Goal: Information Seeking & Learning: Learn about a topic

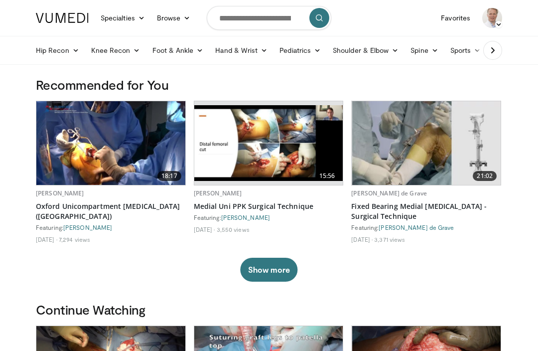
click at [132, 58] on link "Knee Recon" at bounding box center [115, 50] width 61 height 20
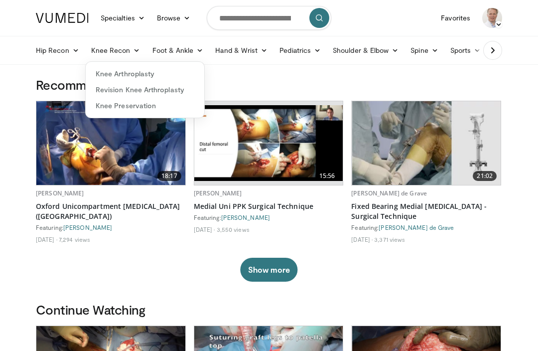
click at [155, 75] on link "Knee Arthroplasty" at bounding box center [145, 74] width 119 height 16
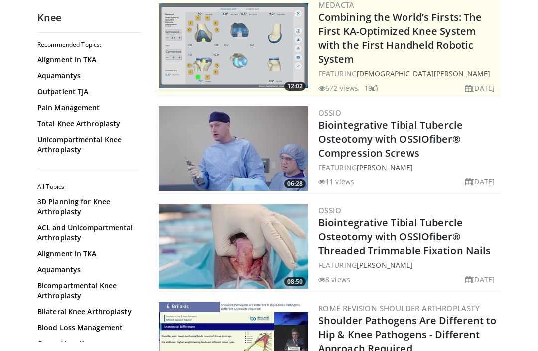
scroll to position [114, 0]
click at [373, 128] on link "Biointegrative Tibial Tubercle Osteotomy with OSSIOfiber® Compression Screws" at bounding box center [390, 138] width 144 height 41
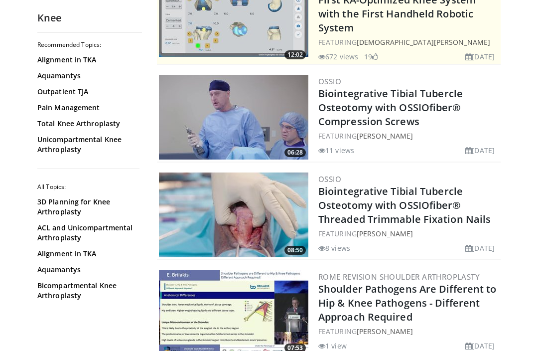
scroll to position [0, 0]
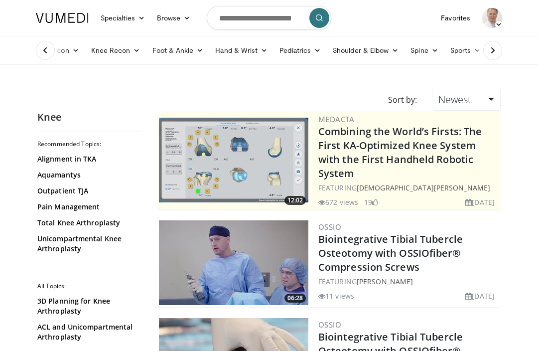
click at [126, 48] on link "Knee Recon" at bounding box center [115, 50] width 61 height 20
click at [165, 87] on link "Revision Knee Arthroplasty" at bounding box center [145, 90] width 119 height 16
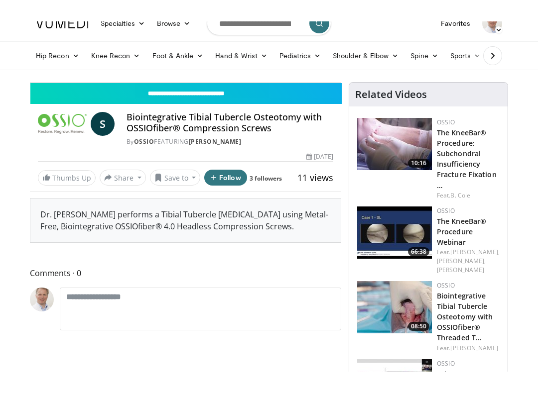
scroll to position [10, 0]
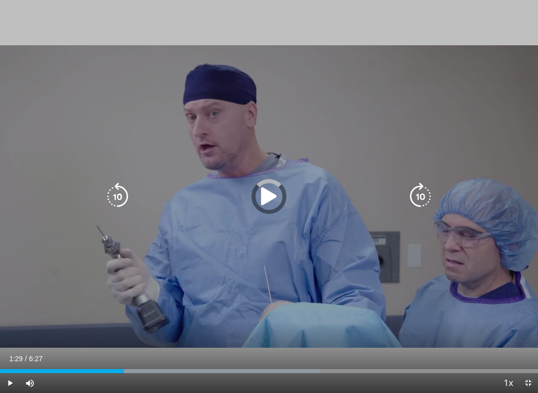
click at [124, 350] on div "Progress Bar" at bounding box center [160, 372] width 320 height 4
click at [192, 350] on div "Progress Bar" at bounding box center [286, 372] width 399 height 4
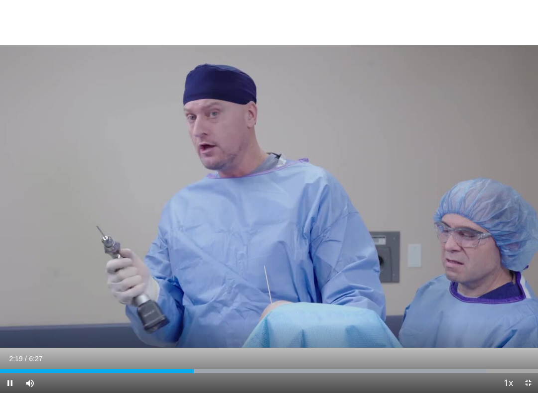
click at [241, 350] on div "Progress Bar" at bounding box center [286, 372] width 399 height 4
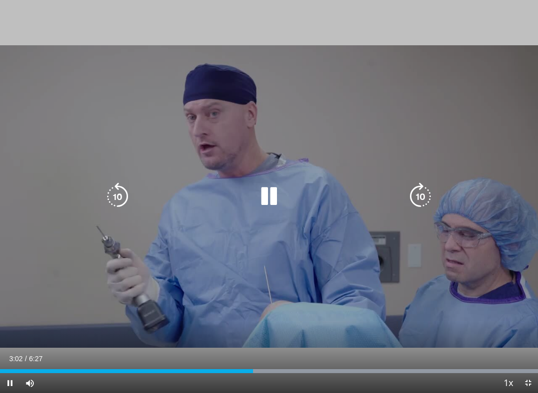
click at [256, 350] on div "Current Time 3:02 / Duration 6:27 Pause Skip Backward Skip Forward Mute Loaded …" at bounding box center [269, 383] width 538 height 20
click at [313, 350] on div "Progress Bar" at bounding box center [344, 372] width 385 height 4
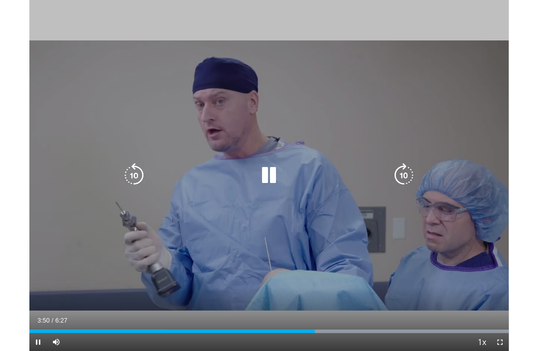
scroll to position [16, 0]
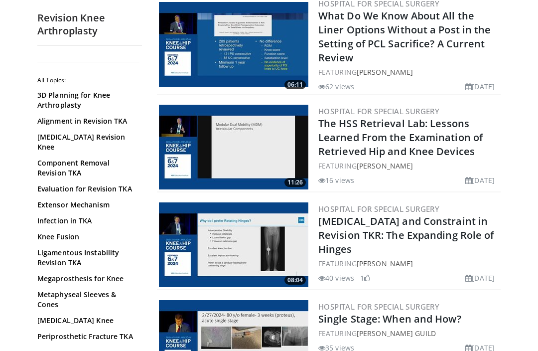
scroll to position [833, 0]
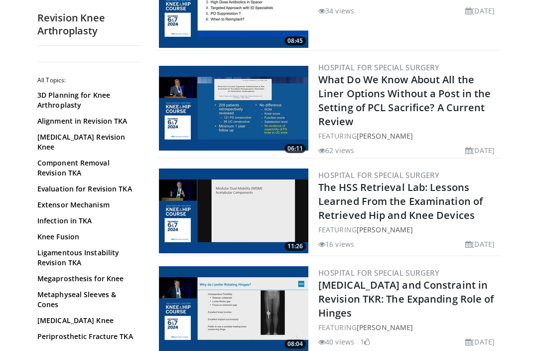
click at [388, 103] on link "What Do We Know About All the Liner Options Without a Post in the Setting of PC…" at bounding box center [404, 100] width 173 height 55
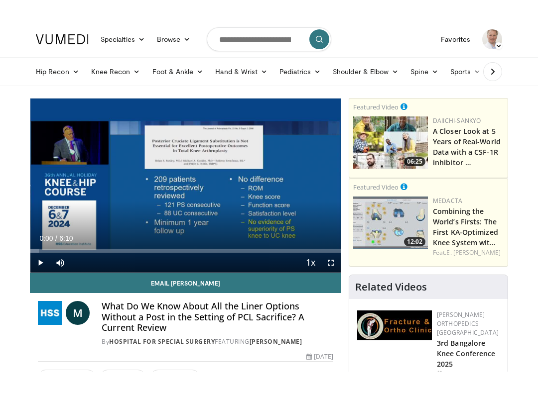
scroll to position [10, 0]
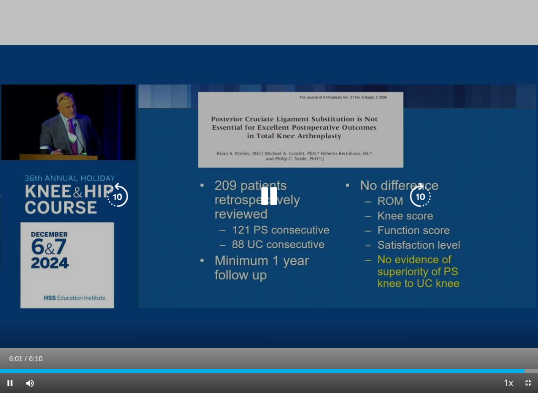
click at [240, 194] on div "Video Player" at bounding box center [269, 197] width 323 height 20
click at [272, 192] on icon "Video Player" at bounding box center [269, 197] width 28 height 28
